Goal: Information Seeking & Learning: Find contact information

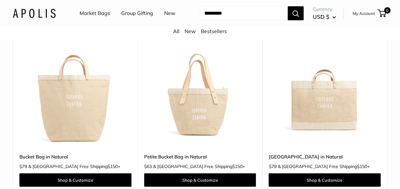
scroll to position [1996, 0]
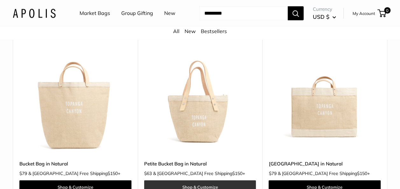
click at [212, 181] on link "Shop & Customize" at bounding box center [200, 187] width 112 height 13
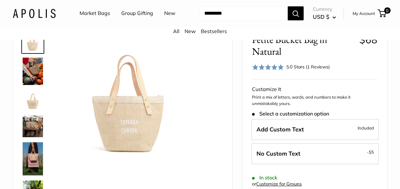
scroll to position [46, 0]
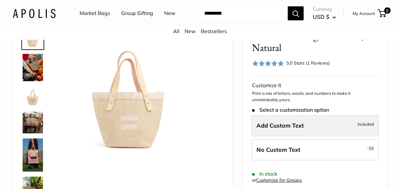
drag, startPoint x: 323, startPoint y: 129, endPoint x: 283, endPoint y: 129, distance: 40.1
click at [283, 129] on label "Add Custom Text Included" at bounding box center [315, 125] width 127 height 21
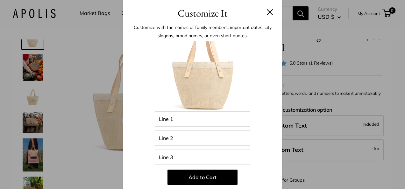
click at [370, 80] on div "Customize It Customize with the names of family members, important dates, city …" at bounding box center [202, 94] width 405 height 189
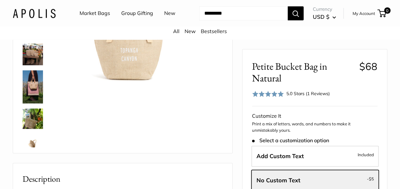
scroll to position [32, 0]
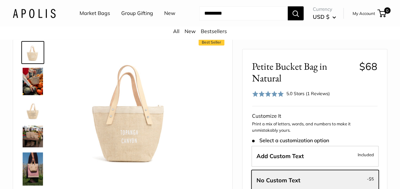
click at [34, 76] on img at bounding box center [33, 81] width 20 height 27
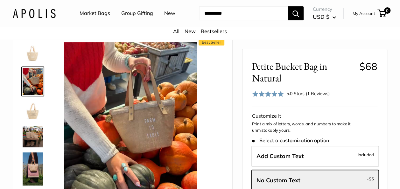
click at [28, 111] on img at bounding box center [33, 110] width 20 height 20
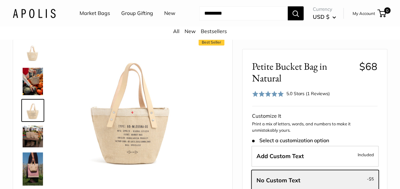
drag, startPoint x: 28, startPoint y: 136, endPoint x: 187, endPoint y: 49, distance: 180.7
click at [187, 49] on img at bounding box center [130, 108] width 133 height 133
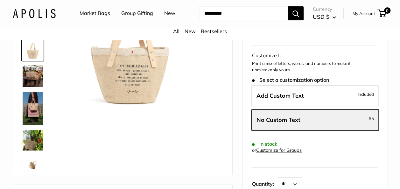
click at [215, 31] on link "Bestsellers" at bounding box center [214, 31] width 26 height 6
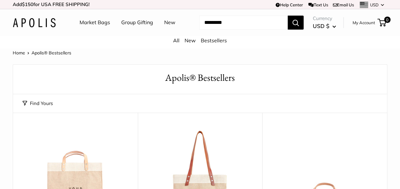
click at [95, 19] on link "Market Bags" at bounding box center [95, 23] width 31 height 10
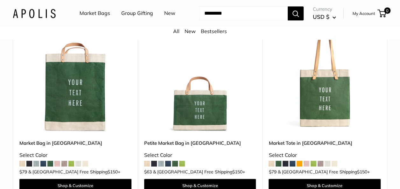
scroll to position [1553, 0]
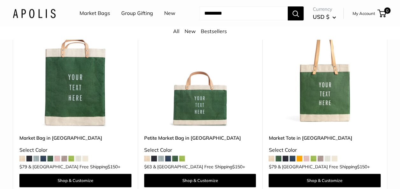
click at [293, 157] on span at bounding box center [293, 159] width 6 height 6
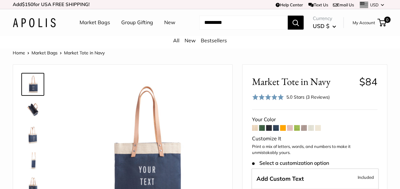
click at [317, 127] on span at bounding box center [318, 128] width 6 height 6
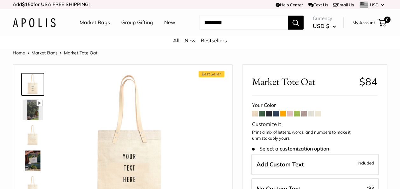
click at [310, 113] on span at bounding box center [311, 114] width 6 height 6
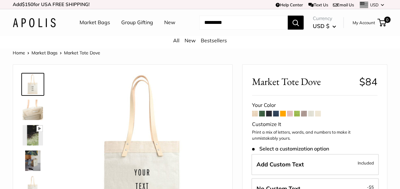
click at [256, 115] on span at bounding box center [255, 114] width 6 height 6
click at [255, 114] on span at bounding box center [255, 114] width 6 height 6
click at [176, 39] on link "All" at bounding box center [176, 40] width 6 height 6
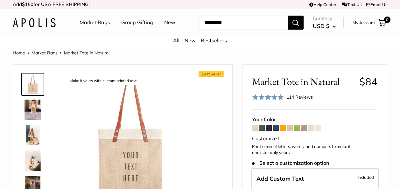
click at [32, 111] on img at bounding box center [33, 110] width 20 height 20
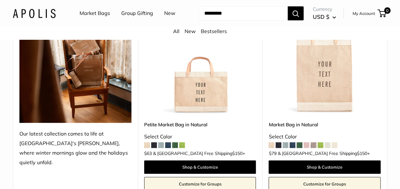
scroll to position [150, 0]
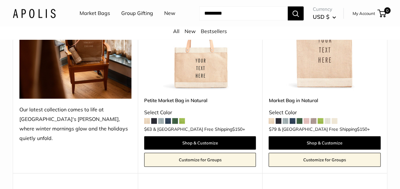
click at [167, 121] on span at bounding box center [168, 121] width 6 height 6
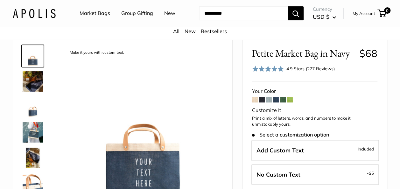
scroll to position [34, 0]
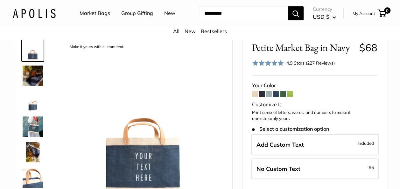
click at [38, 125] on img at bounding box center [33, 127] width 20 height 20
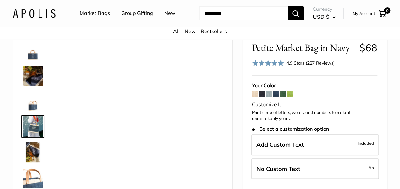
click at [38, 125] on img at bounding box center [33, 127] width 20 height 20
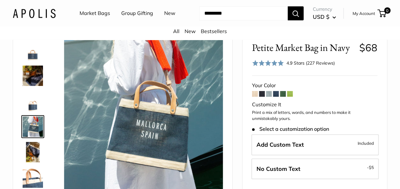
click at [256, 94] on span at bounding box center [255, 94] width 6 height 6
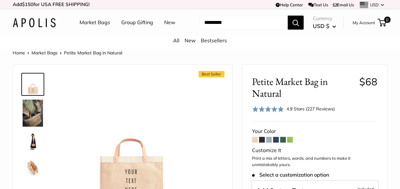
click at [32, 110] on img at bounding box center [33, 113] width 20 height 27
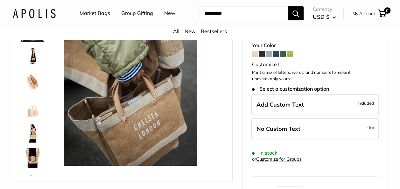
scroll to position [83, 0]
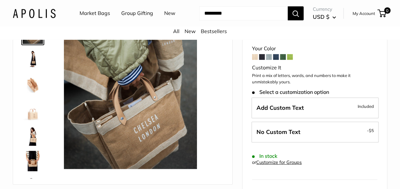
drag, startPoint x: 38, startPoint y: 159, endPoint x: 30, endPoint y: 160, distance: 7.8
click at [30, 160] on img at bounding box center [33, 161] width 20 height 20
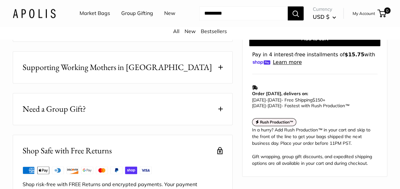
scroll to position [413, 0]
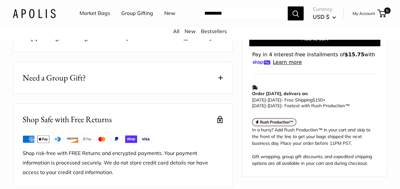
click at [218, 75] on span at bounding box center [220, 77] width 4 height 4
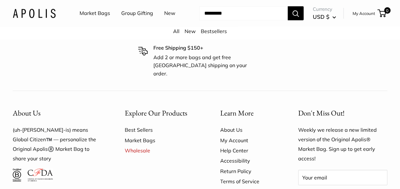
scroll to position [2194, 0]
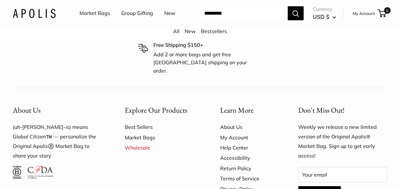
click at [238, 143] on link "Help Center" at bounding box center [248, 148] width 56 height 10
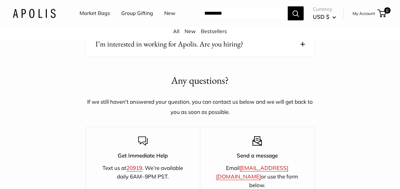
scroll to position [1072, 0]
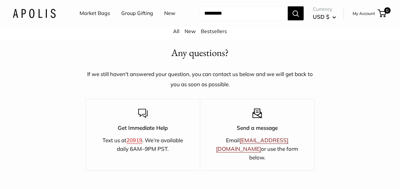
click at [269, 137] on link "[EMAIL_ADDRESS][DOMAIN_NAME]" at bounding box center [252, 144] width 72 height 15
drag, startPoint x: 247, startPoint y: 134, endPoint x: 243, endPoint y: 141, distance: 8.0
click at [243, 141] on p "Email hello@apolisglobal.com or use the form below." at bounding box center [257, 149] width 92 height 26
click at [242, 137] on link "[EMAIL_ADDRESS][DOMAIN_NAME]" at bounding box center [252, 144] width 72 height 15
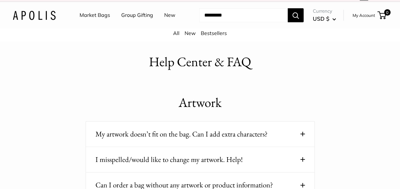
scroll to position [4, 0]
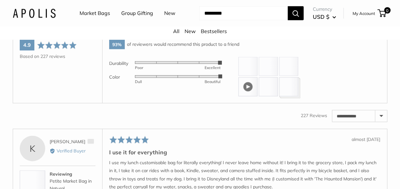
scroll to position [99, 0]
